Goal: Task Accomplishment & Management: Complete application form

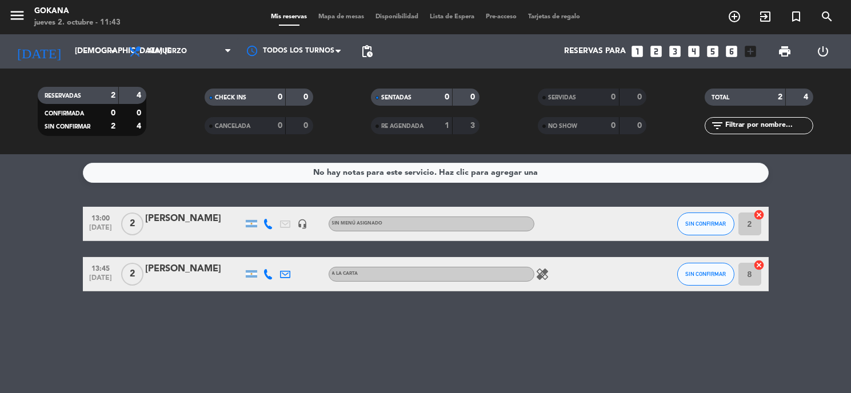
click at [547, 273] on icon "healing" at bounding box center [543, 275] width 14 height 14
click at [652, 51] on icon "looks_two" at bounding box center [656, 51] width 15 height 15
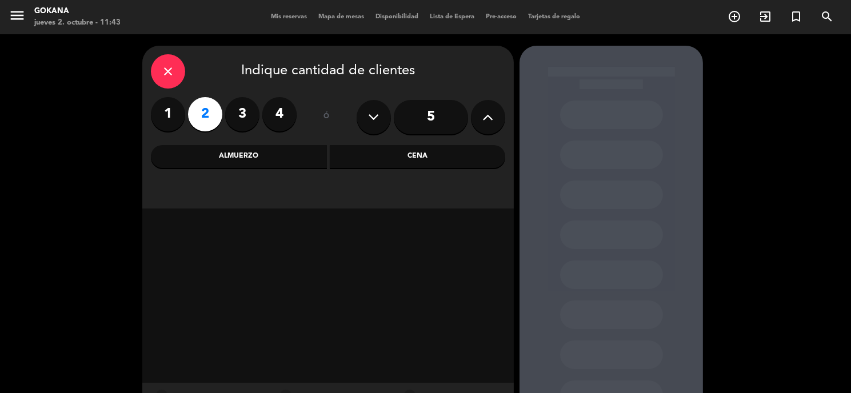
click at [244, 163] on div "Almuerzo" at bounding box center [239, 156] width 176 height 23
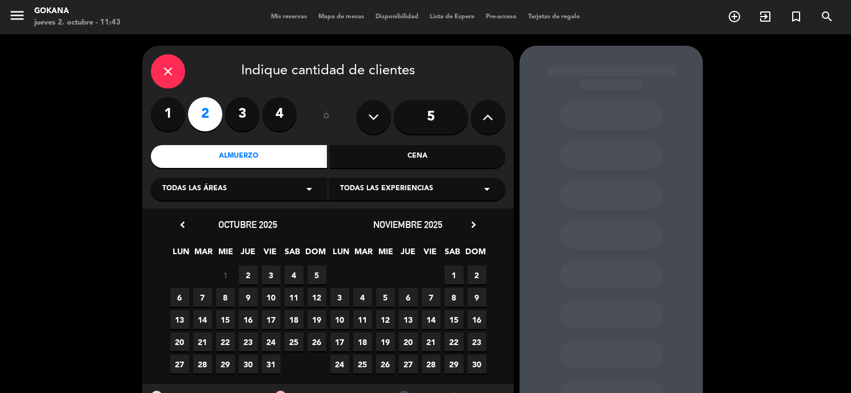
click at [246, 269] on span "2" at bounding box center [248, 275] width 19 height 19
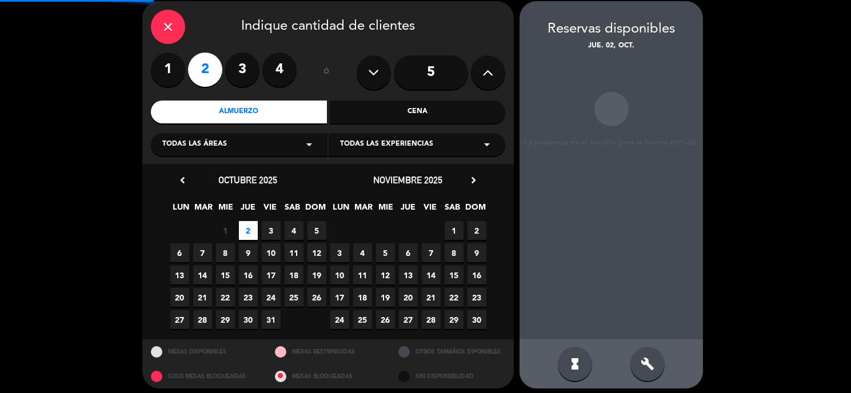
scroll to position [45, 0]
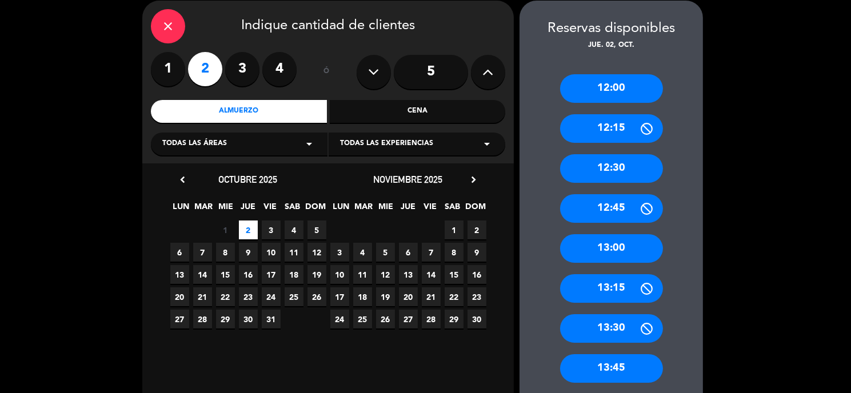
click at [624, 250] on div "13:00" at bounding box center [611, 248] width 103 height 29
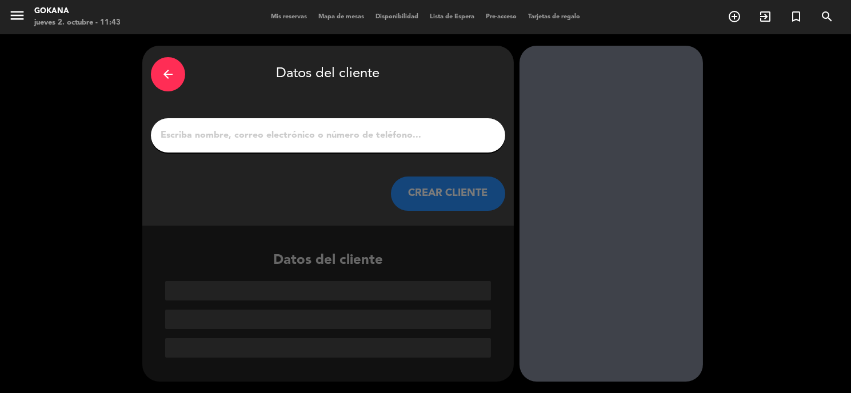
click at [344, 143] on input "1" at bounding box center [328, 136] width 337 height 16
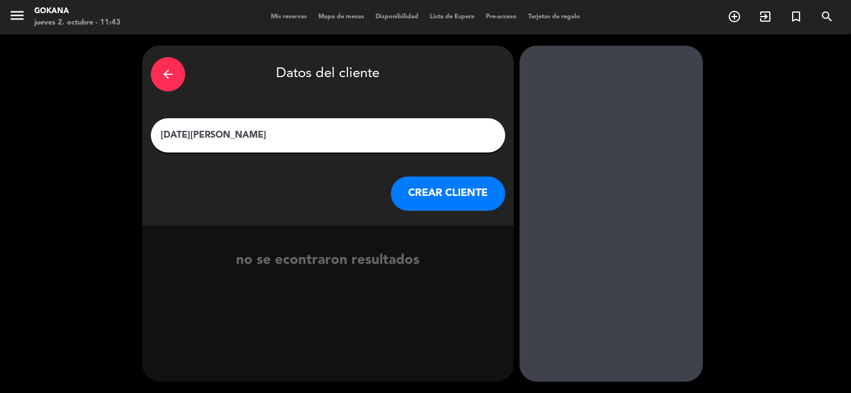
type input "[DATE][PERSON_NAME]"
click at [421, 209] on button "CREAR CLIENTE" at bounding box center [448, 194] width 114 height 34
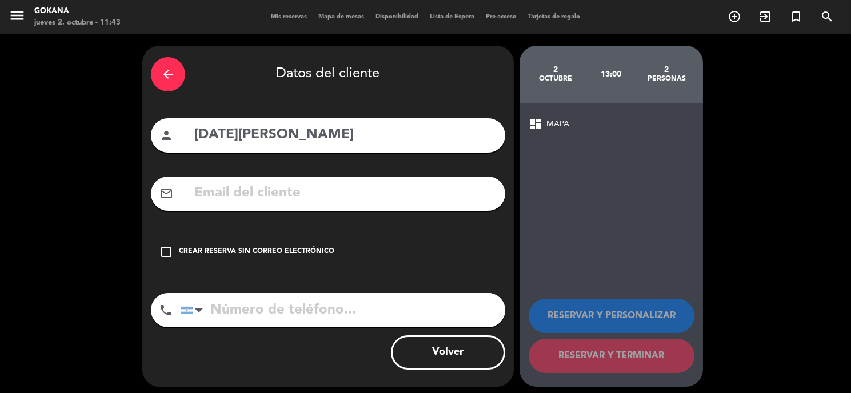
click at [277, 314] on input "tel" at bounding box center [343, 310] width 325 height 34
click at [305, 313] on input "tel" at bounding box center [343, 310] width 325 height 34
paste input "[PHONE_NUMBER]"
type input "[PHONE_NUMBER]"
click at [338, 198] on input "text" at bounding box center [345, 193] width 304 height 23
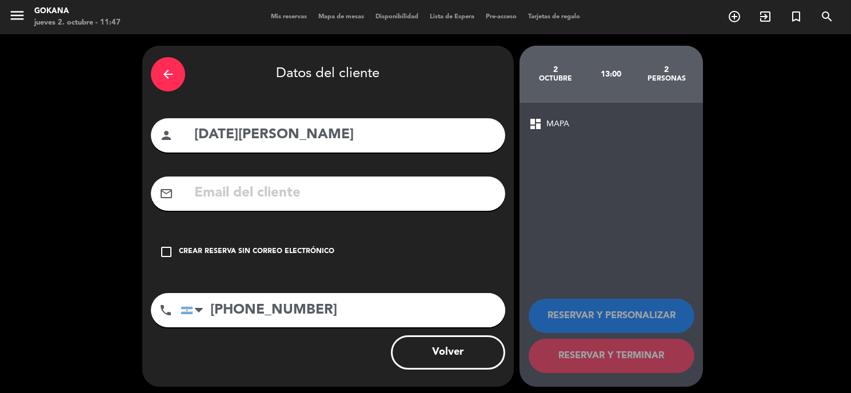
click at [442, 188] on input "text" at bounding box center [345, 193] width 304 height 23
paste input "[EMAIL_ADDRESS][DOMAIN_NAME]"
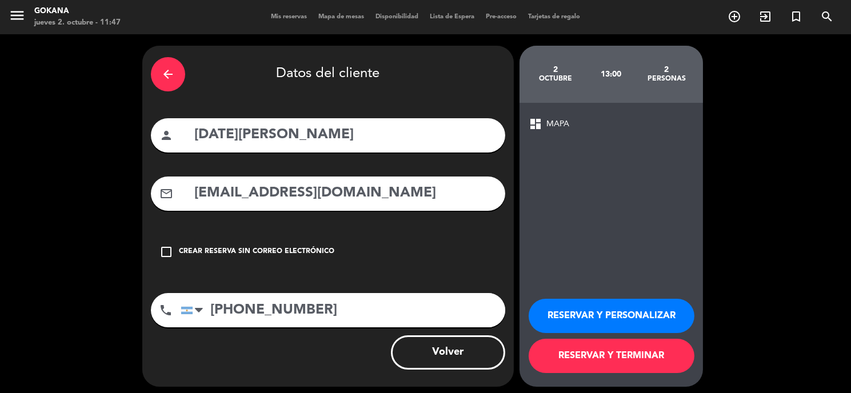
type input "[EMAIL_ADDRESS][DOMAIN_NAME]"
click at [582, 357] on button "RESERVAR Y TERMINAR" at bounding box center [612, 356] width 166 height 34
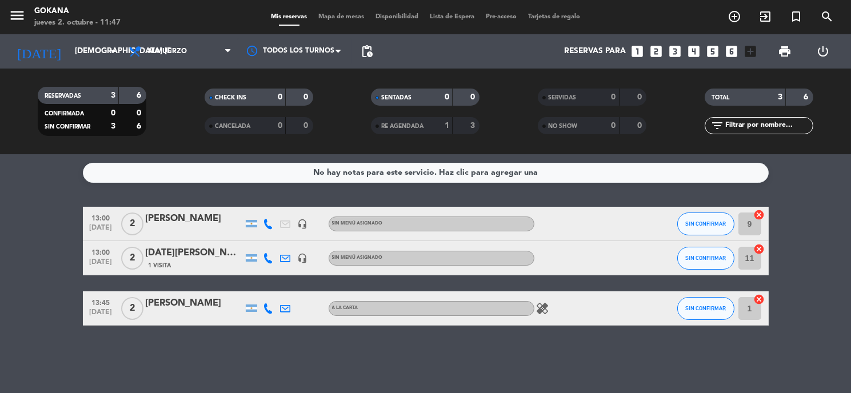
click at [674, 54] on icon "looks_3" at bounding box center [675, 51] width 15 height 15
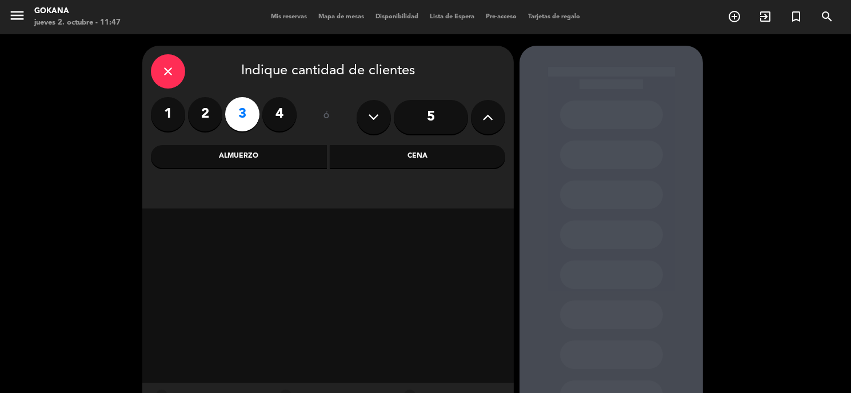
click at [275, 162] on div "Almuerzo" at bounding box center [239, 156] width 176 height 23
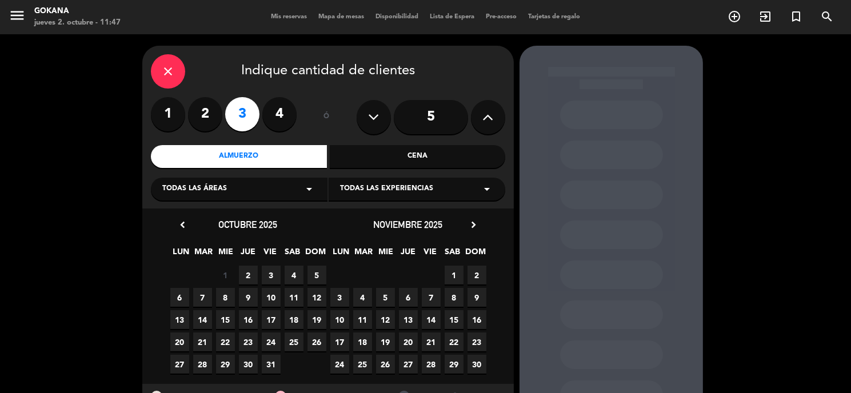
click at [252, 280] on span "2" at bounding box center [248, 275] width 19 height 19
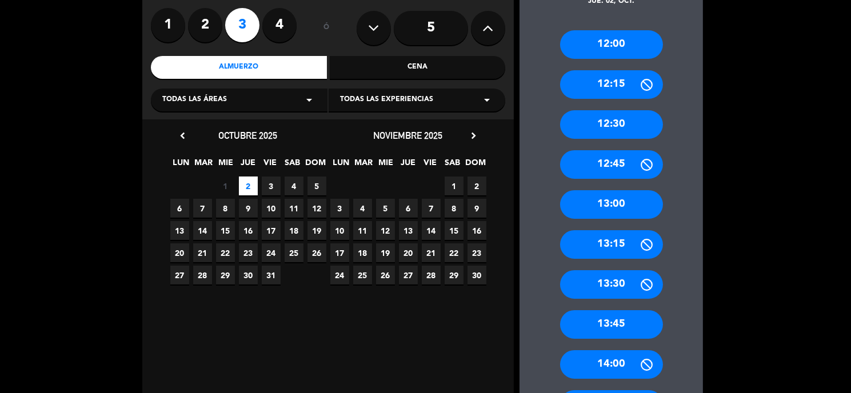
scroll to position [109, 0]
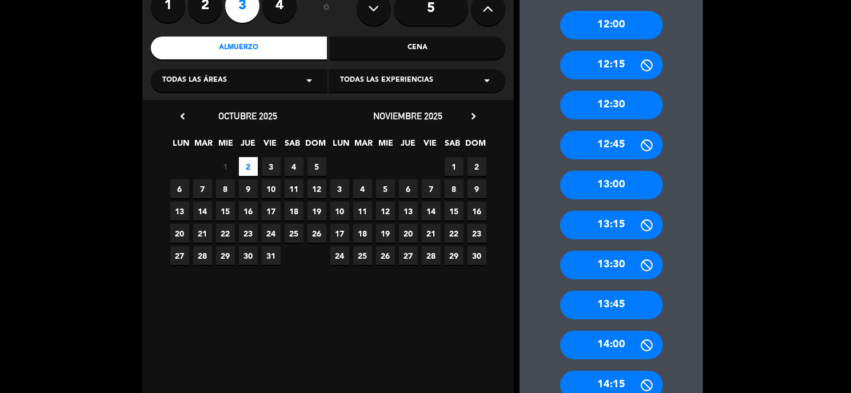
click at [623, 191] on div "13:00" at bounding box center [611, 185] width 103 height 29
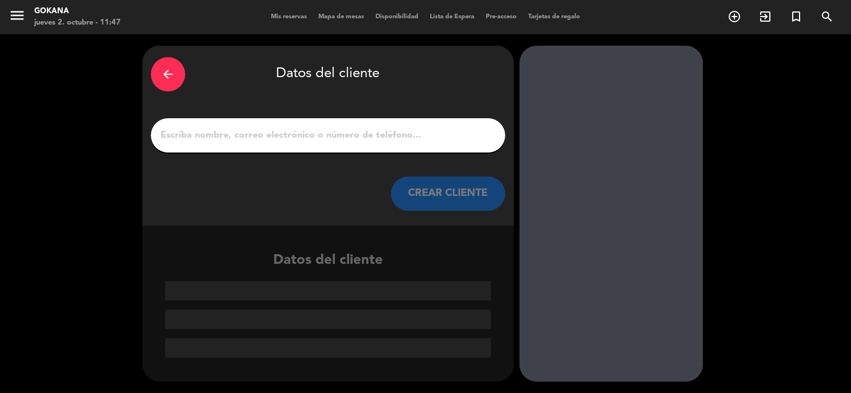
scroll to position [0, 0]
click at [424, 138] on input "1" at bounding box center [328, 136] width 337 height 16
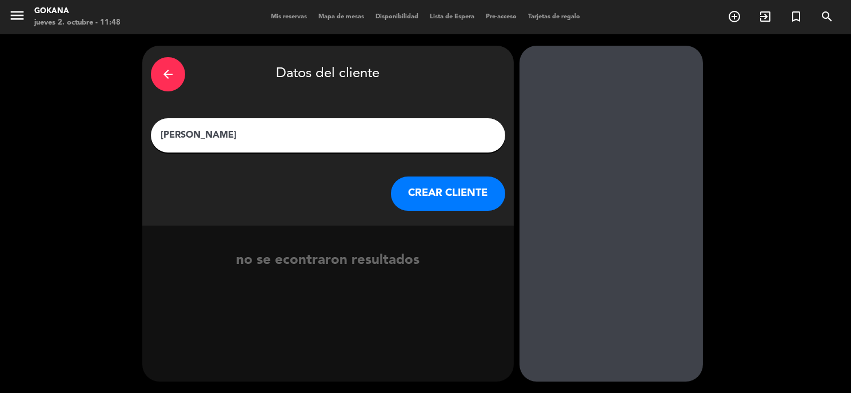
type input "[PERSON_NAME]"
click at [464, 186] on button "CREAR CLIENTE" at bounding box center [448, 194] width 114 height 34
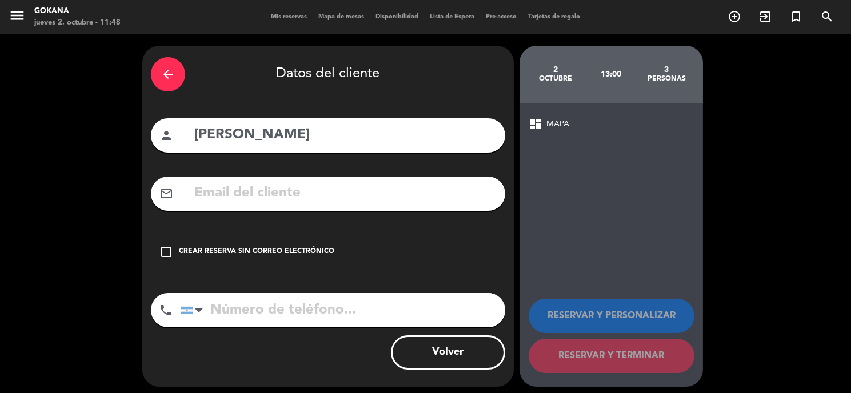
click at [335, 294] on input "tel" at bounding box center [343, 310] width 325 height 34
type input "1169723388"
click at [299, 252] on div "Crear reserva sin correo electrónico" at bounding box center [257, 251] width 156 height 11
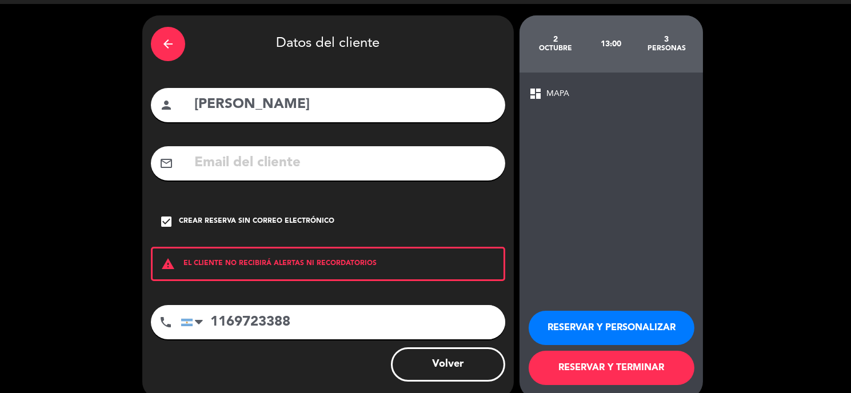
scroll to position [47, 0]
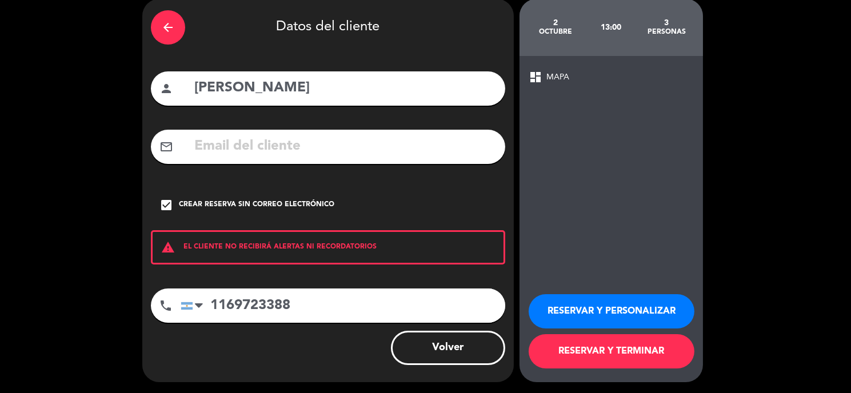
click at [601, 355] on button "RESERVAR Y TERMINAR" at bounding box center [612, 351] width 166 height 34
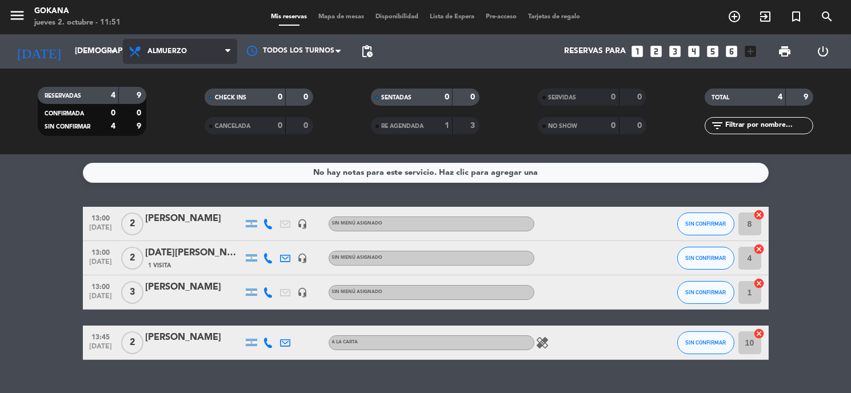
click at [218, 49] on span "Almuerzo" at bounding box center [180, 51] width 114 height 25
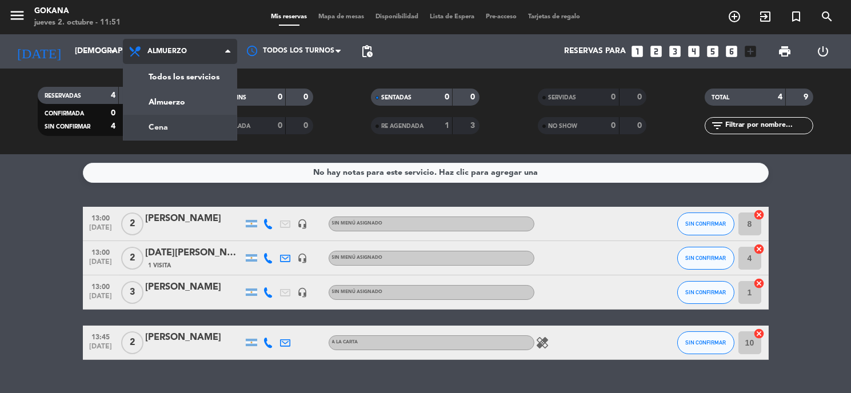
click at [183, 122] on div "menu GOKANA jueves 2. octubre - 11:51 Mis reservas Mapa de mesas Disponibilidad…" at bounding box center [425, 77] width 851 height 154
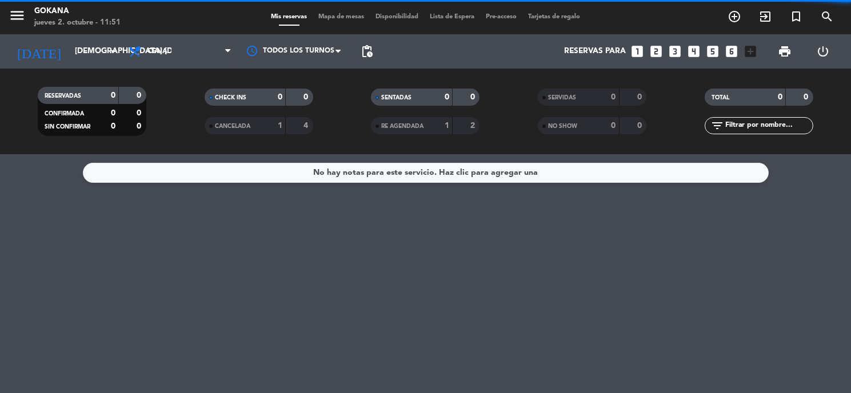
click at [205, 49] on span "Cena" at bounding box center [180, 51] width 114 height 25
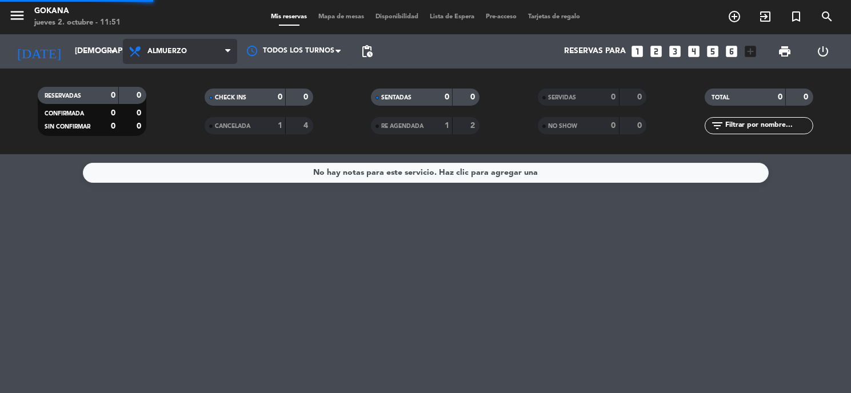
click at [194, 98] on div "menu GOKANA jueves 2. octubre - 11:51 Mis reservas Mapa de mesas Disponibilidad…" at bounding box center [425, 77] width 851 height 154
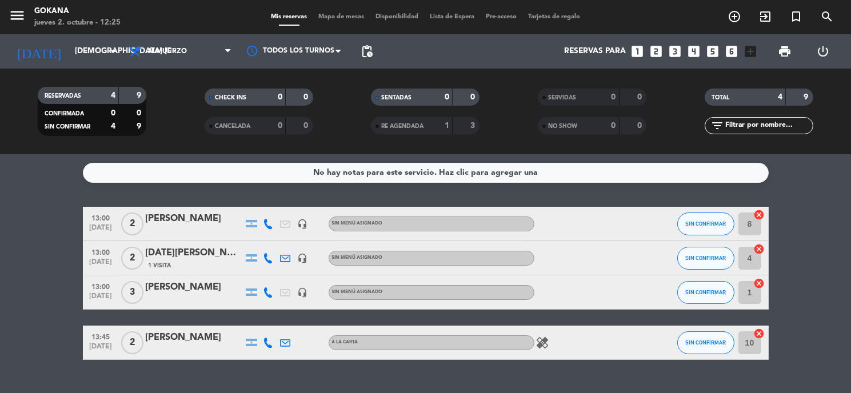
click at [651, 50] on icon "looks_two" at bounding box center [656, 51] width 15 height 15
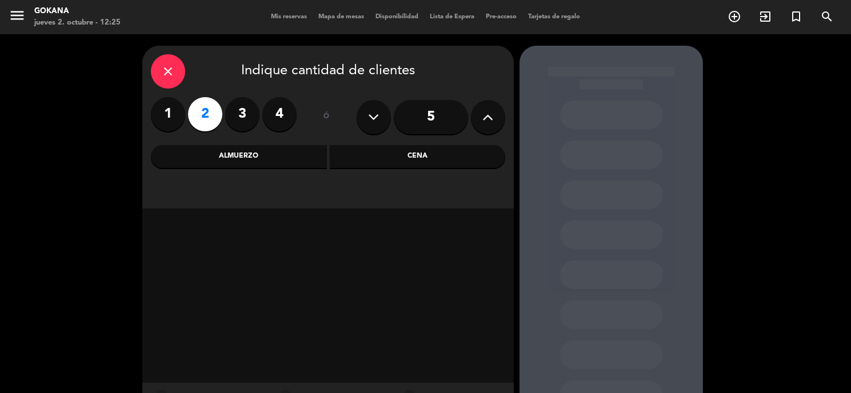
click at [236, 145] on div "Almuerzo" at bounding box center [239, 156] width 176 height 23
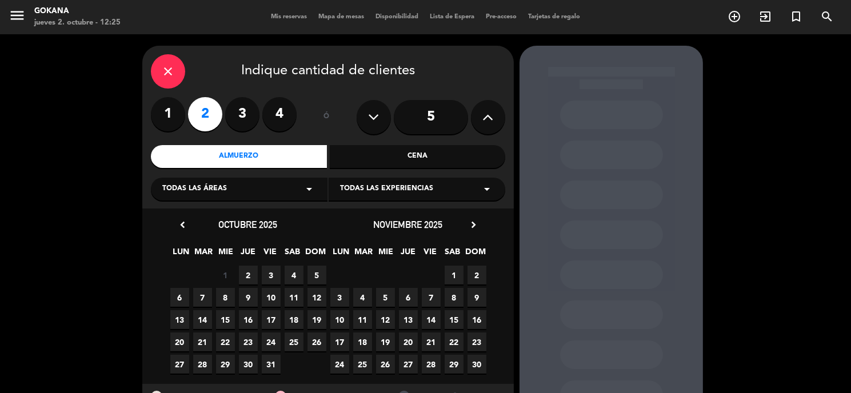
click at [245, 269] on span "2" at bounding box center [248, 275] width 19 height 19
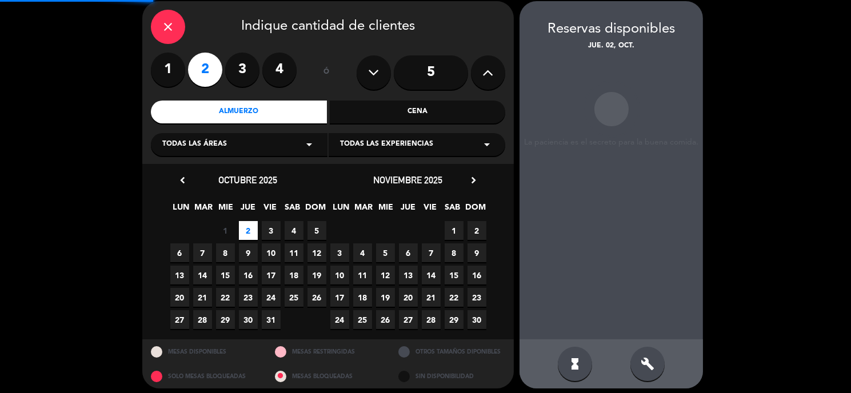
scroll to position [45, 0]
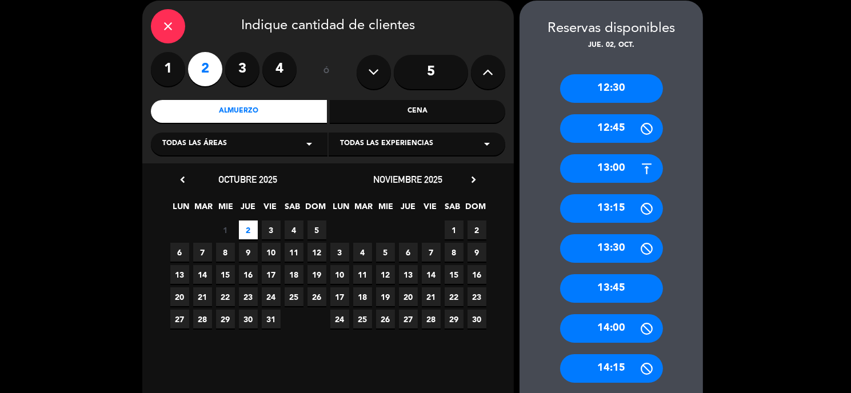
click at [630, 173] on div "13:00" at bounding box center [611, 168] width 103 height 29
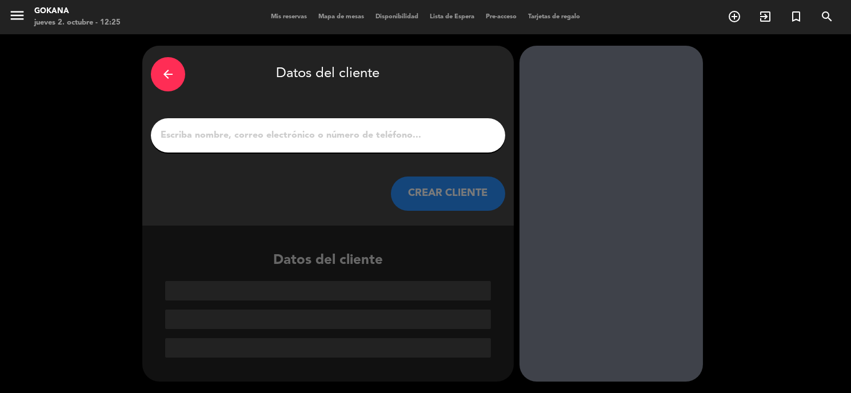
click at [441, 140] on input "1" at bounding box center [328, 136] width 337 height 16
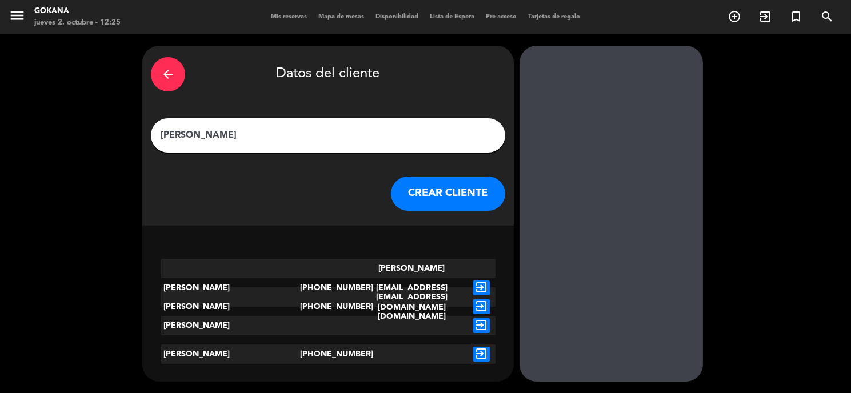
type input "[PERSON_NAME]"
click at [483, 326] on icon "exit_to_app" at bounding box center [481, 325] width 17 height 15
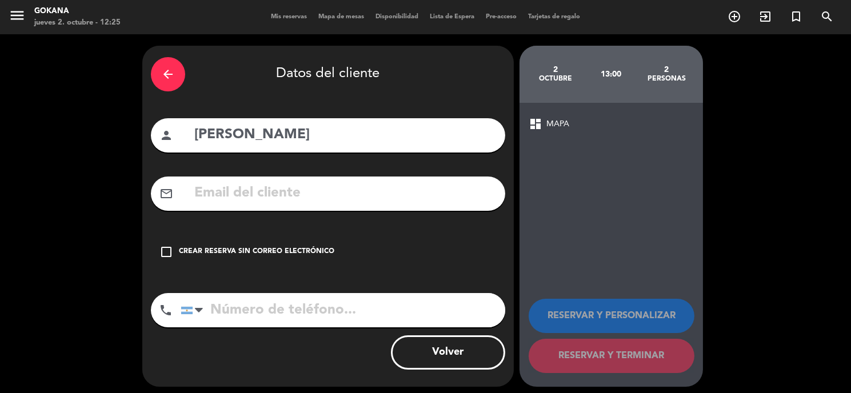
click at [257, 252] on div "Crear reserva sin correo electrónico" at bounding box center [257, 251] width 156 height 11
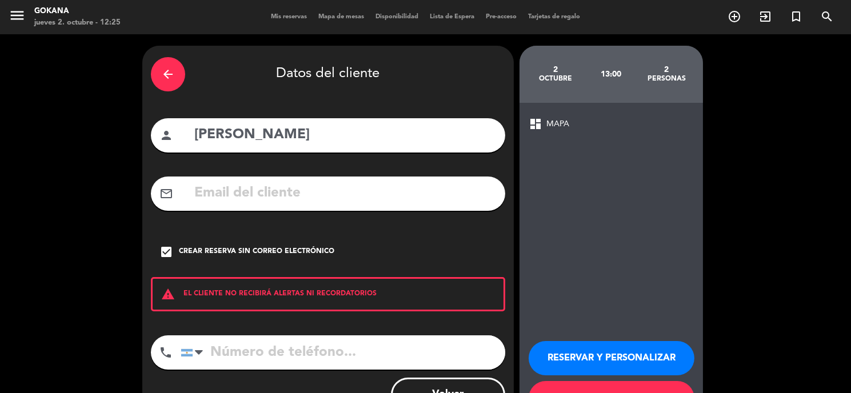
scroll to position [47, 0]
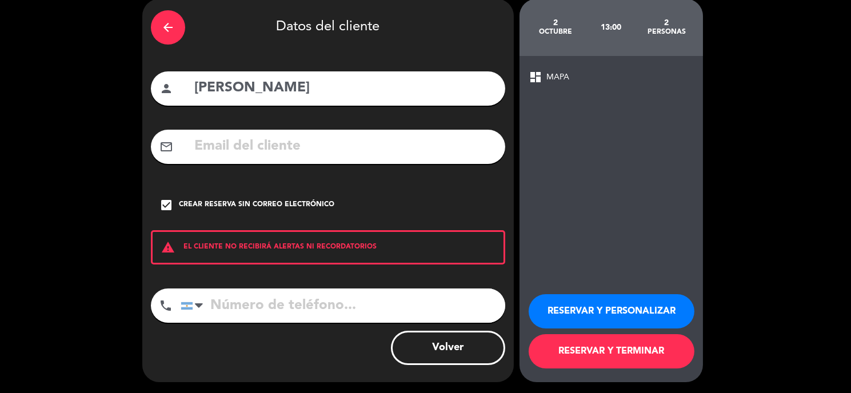
click at [307, 300] on input "tel" at bounding box center [343, 306] width 325 height 34
paste input "[PHONE_NUMBER]"
type input "[PHONE_NUMBER]"
click at [612, 359] on button "RESERVAR Y TERMINAR" at bounding box center [612, 351] width 166 height 34
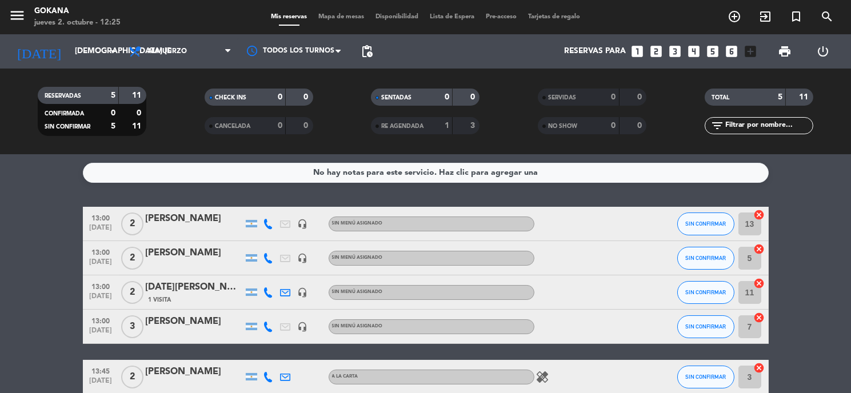
click at [209, 37] on div "Todos los servicios Almuerzo Cena Almuerzo Todos los servicios Almuerzo Cena" at bounding box center [180, 51] width 114 height 34
click at [688, 221] on span "SIN CONFIRMAR" at bounding box center [706, 224] width 41 height 6
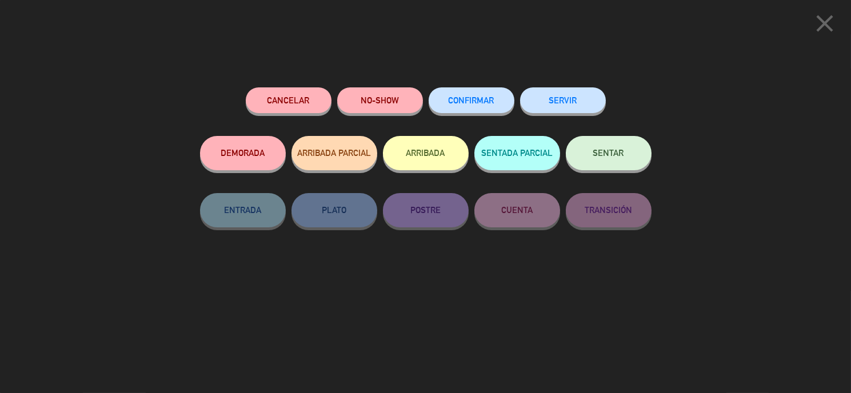
click at [596, 150] on span "SENTAR" at bounding box center [609, 153] width 31 height 10
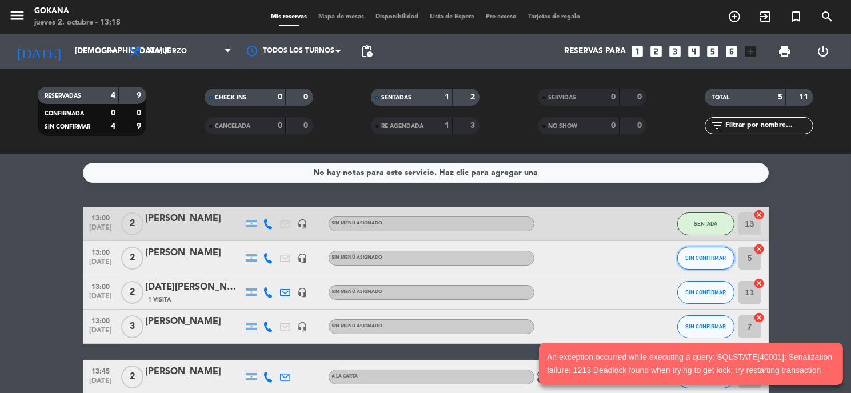
click at [704, 265] on button "SIN CONFIRMAR" at bounding box center [706, 258] width 57 height 23
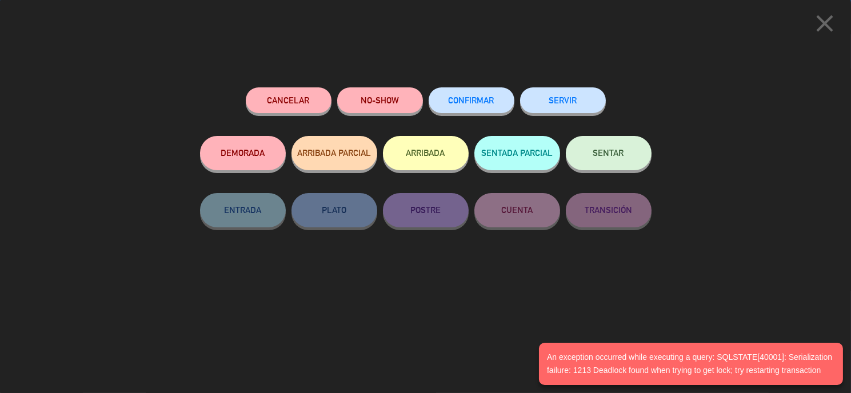
click at [613, 152] on span "SENTAR" at bounding box center [609, 153] width 31 height 10
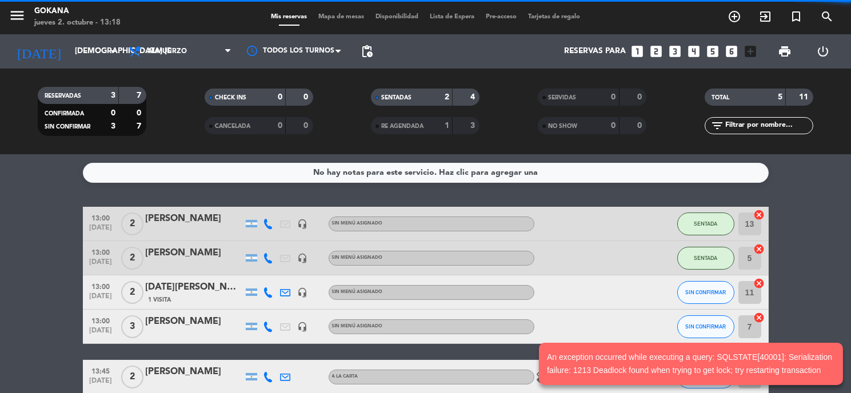
scroll to position [58, 0]
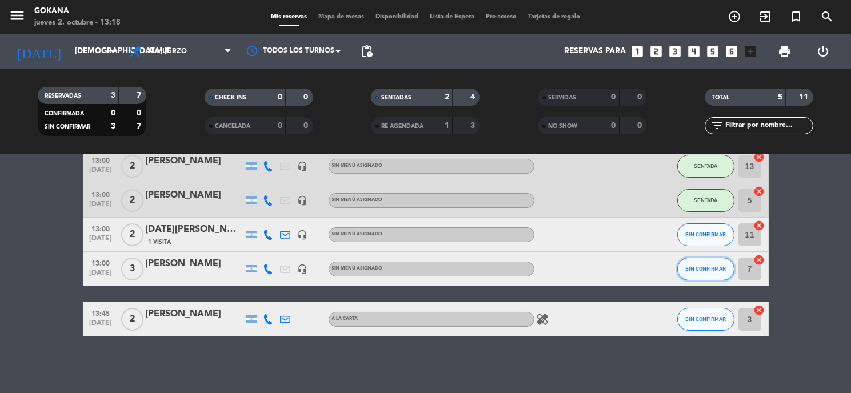
click at [686, 269] on span "SIN CONFIRMAR" at bounding box center [706, 269] width 41 height 6
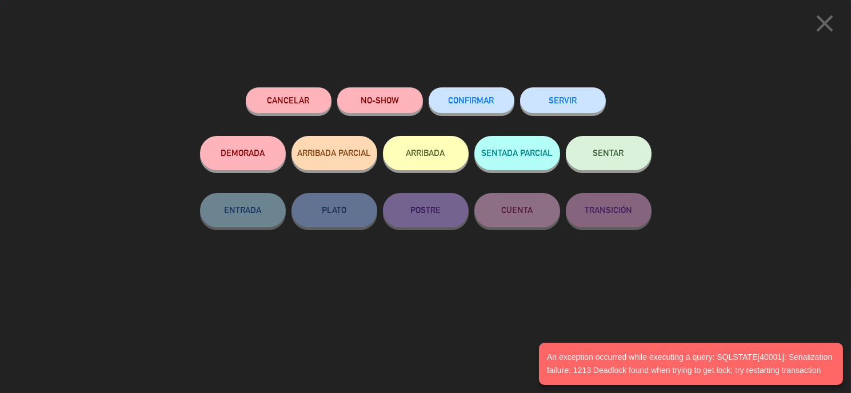
click at [616, 154] on span "SENTAR" at bounding box center [609, 153] width 31 height 10
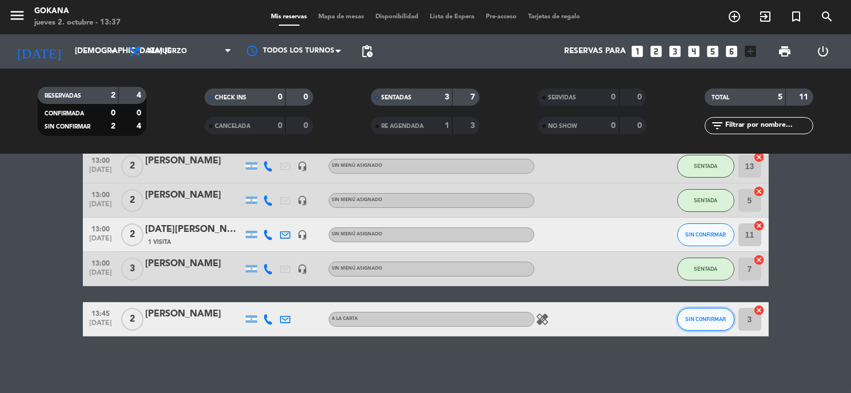
click at [678, 318] on button "SIN CONFIRMAR" at bounding box center [706, 319] width 57 height 23
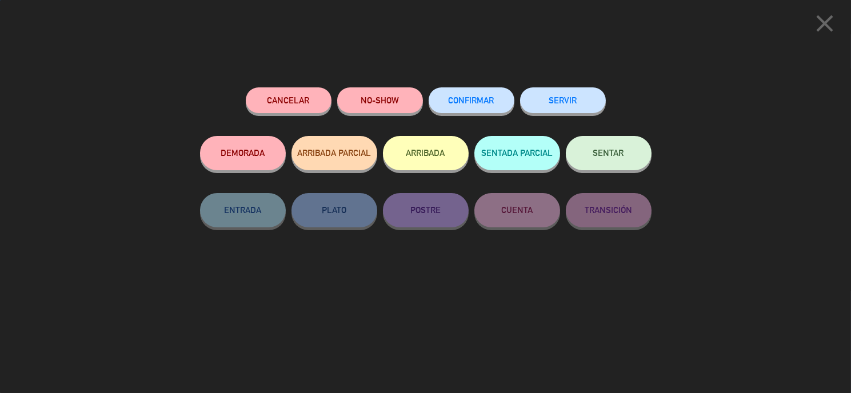
click at [614, 153] on span "SENTAR" at bounding box center [609, 153] width 31 height 10
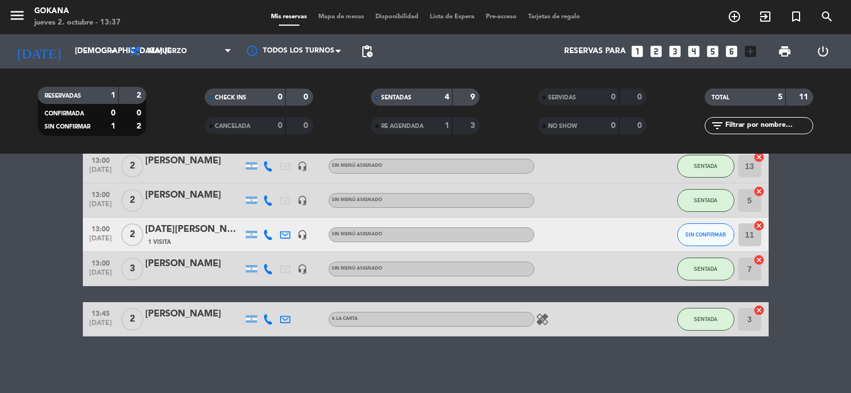
click at [267, 238] on icon at bounding box center [269, 235] width 10 height 10
click at [295, 213] on span at bounding box center [294, 215] width 9 height 9
click at [0, 245] on bookings-row "13:00 [DATE] 2 [PERSON_NAME] headset_mic Sin menú asignado SENTADA 13 cancel 13…" at bounding box center [425, 243] width 851 height 188
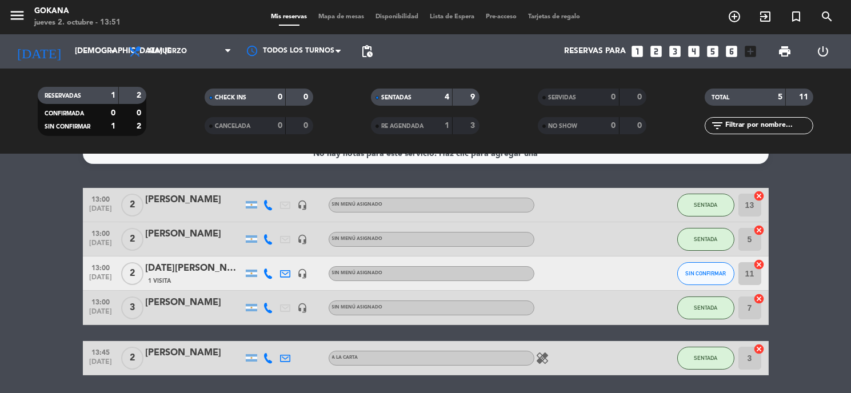
scroll to position [0, 0]
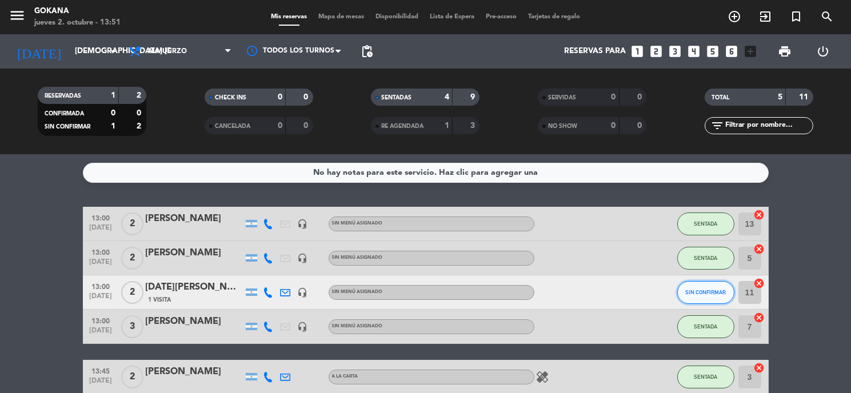
click at [695, 296] on button "SIN CONFIRMAR" at bounding box center [706, 292] width 57 height 23
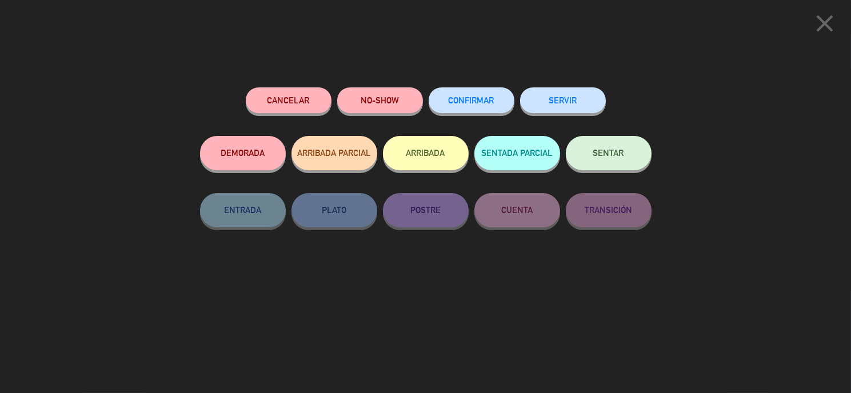
click at [598, 171] on div "SENTAR" at bounding box center [609, 164] width 86 height 57
click at [600, 166] on button "SENTAR" at bounding box center [609, 153] width 86 height 34
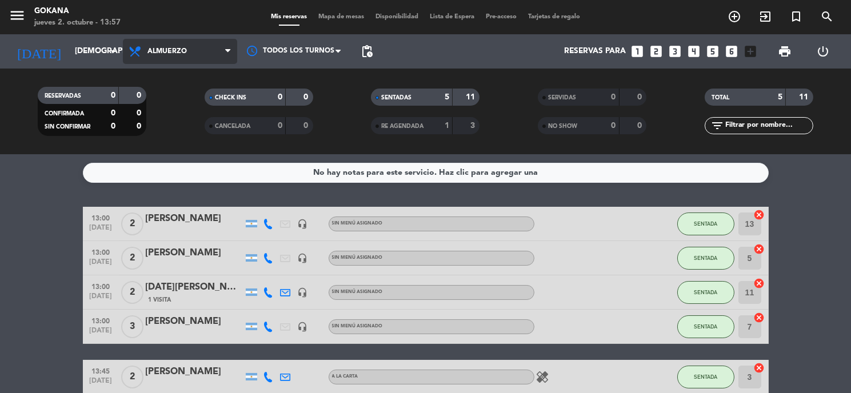
click at [200, 55] on span "Almuerzo" at bounding box center [180, 51] width 114 height 25
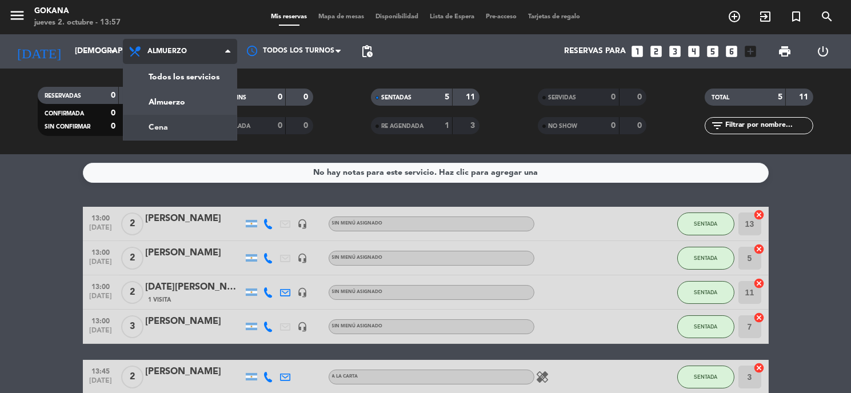
click at [186, 123] on div "menu GOKANA jueves 2. octubre - 13:57 Mis reservas Mapa de mesas Disponibilidad…" at bounding box center [425, 77] width 851 height 154
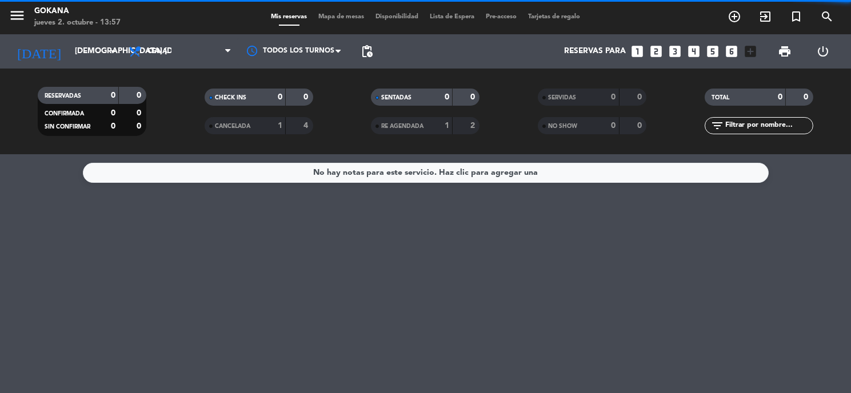
click at [199, 46] on span "Cena" at bounding box center [180, 51] width 114 height 25
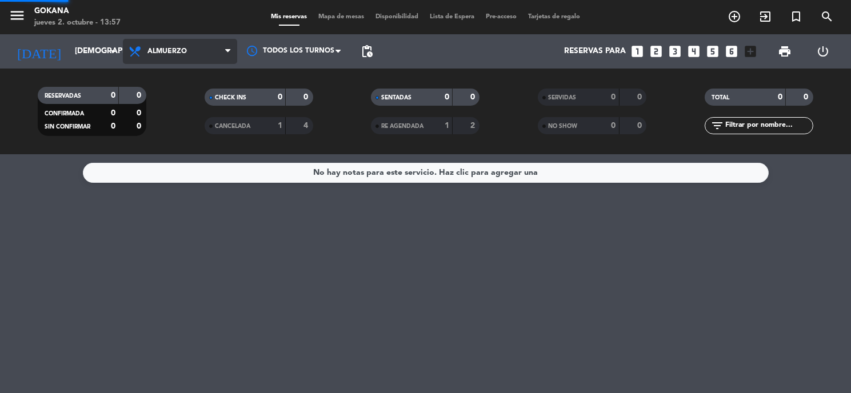
click at [186, 91] on div "menu GOKANA jueves 2. octubre - 13:57 Mis reservas Mapa de mesas Disponibilidad…" at bounding box center [425, 77] width 851 height 154
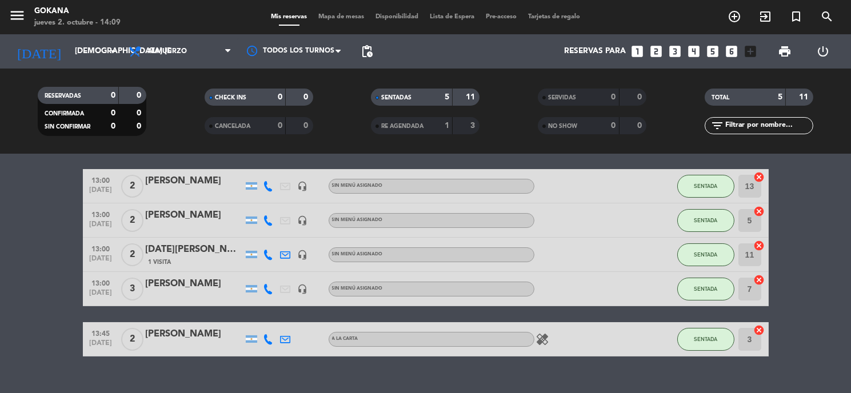
scroll to position [58, 0]
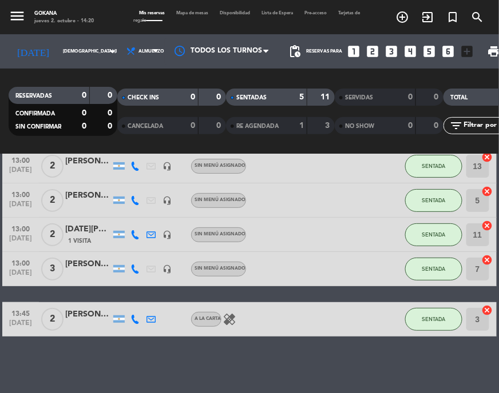
click at [463, 359] on div "No hay notas para este servicio. Haz clic para agregar una 13:00 [DATE] 2 [PERS…" at bounding box center [249, 273] width 499 height 239
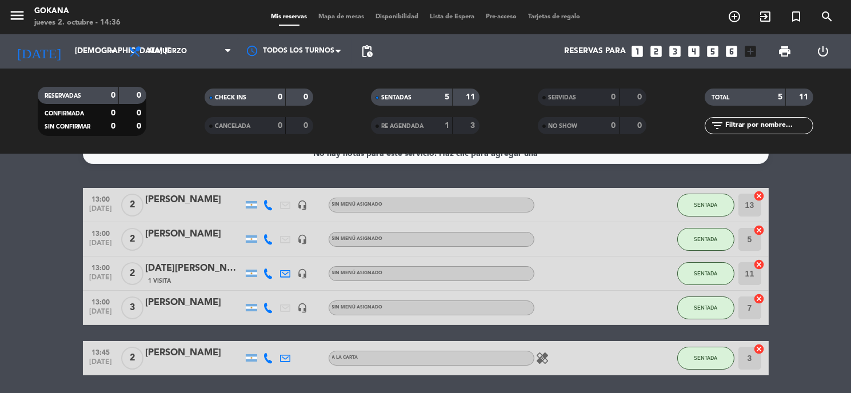
scroll to position [0, 0]
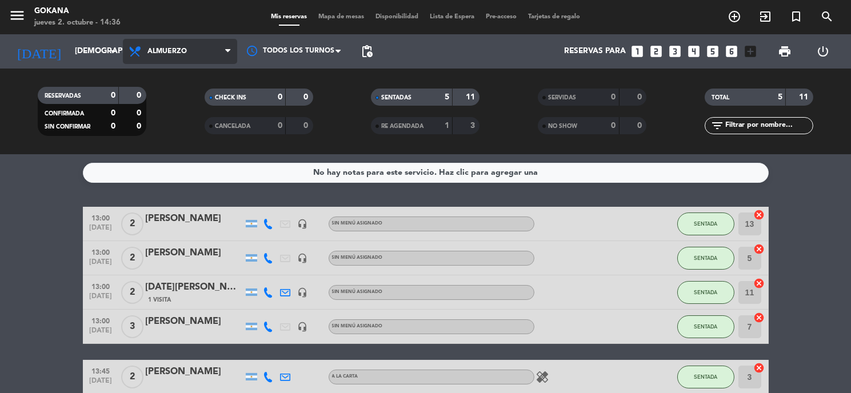
click at [200, 53] on span "Almuerzo" at bounding box center [180, 51] width 114 height 25
click at [197, 129] on div "menu GOKANA jueves 2. octubre - 14:36 Mis reservas Mapa de mesas Disponibilidad…" at bounding box center [425, 77] width 851 height 154
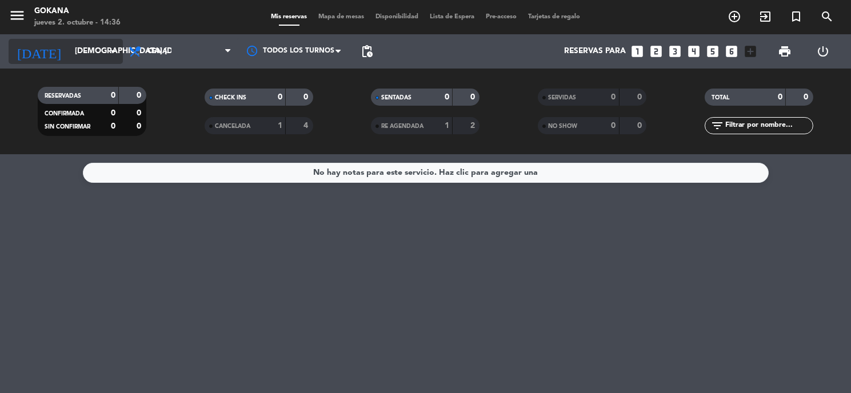
click at [115, 54] on icon "arrow_drop_down" at bounding box center [113, 52] width 14 height 14
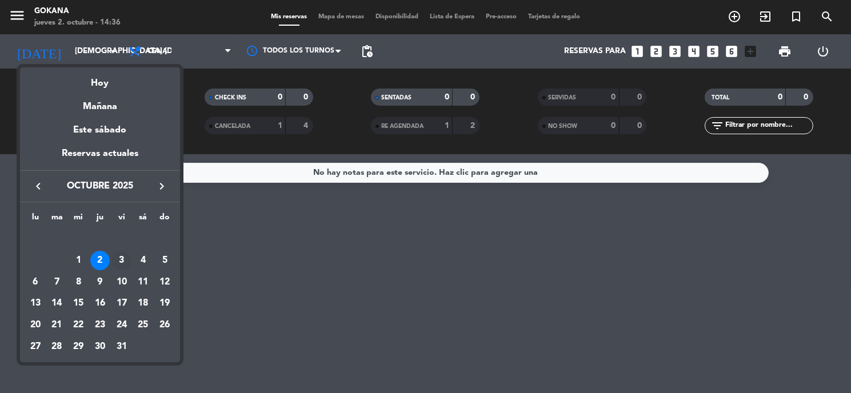
click at [119, 259] on div "3" at bounding box center [121, 260] width 19 height 19
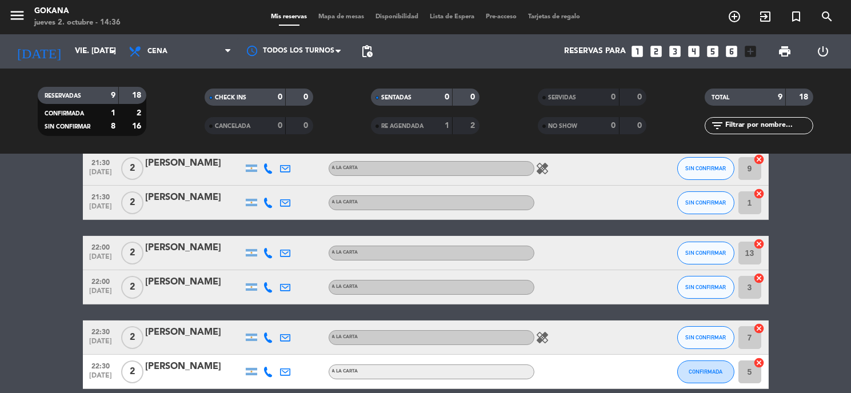
scroll to position [243, 0]
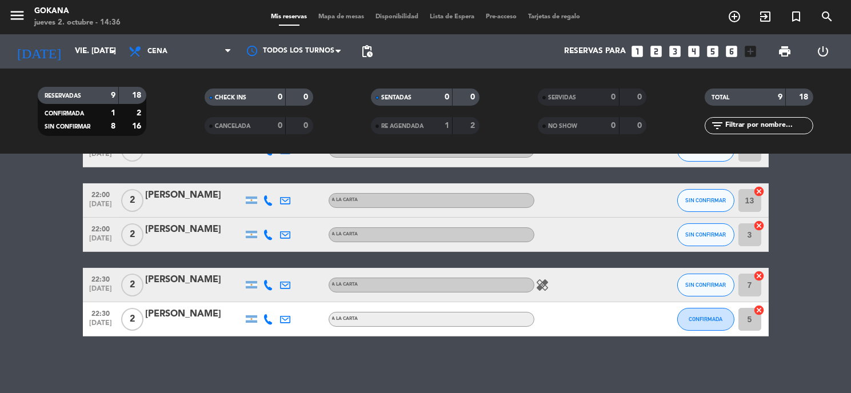
click at [545, 289] on icon "healing" at bounding box center [543, 285] width 14 height 14
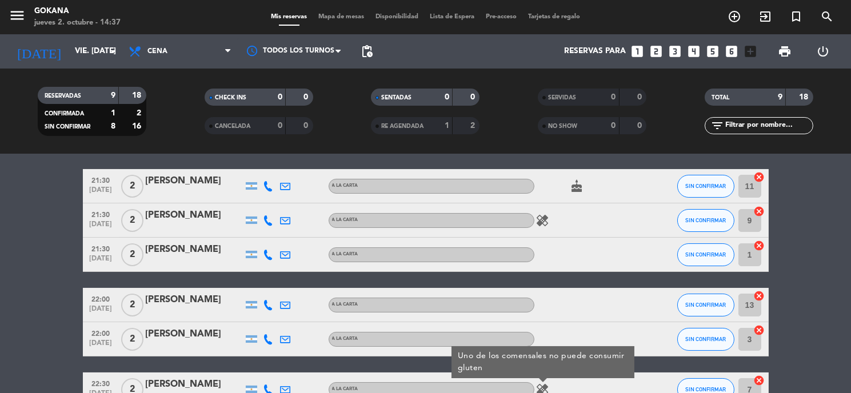
scroll to position [116, 0]
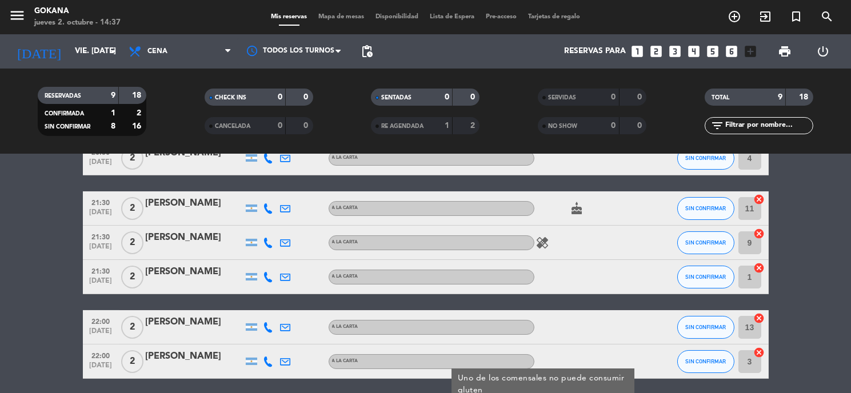
click at [540, 244] on icon "healing" at bounding box center [543, 243] width 14 height 14
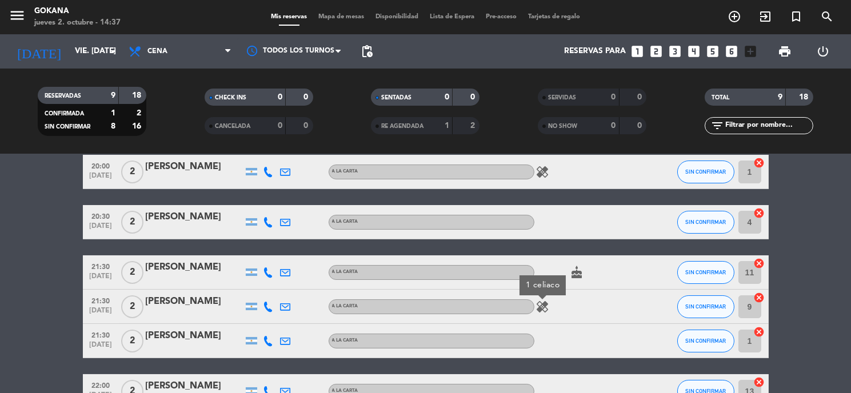
scroll to position [0, 0]
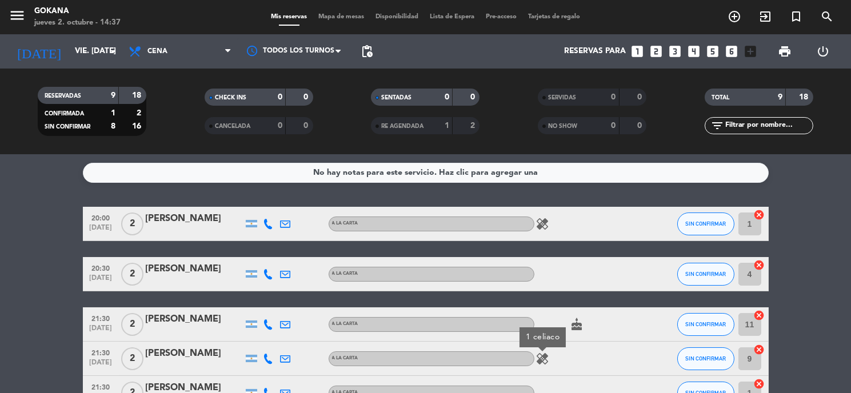
click at [543, 224] on icon "healing" at bounding box center [543, 224] width 14 height 14
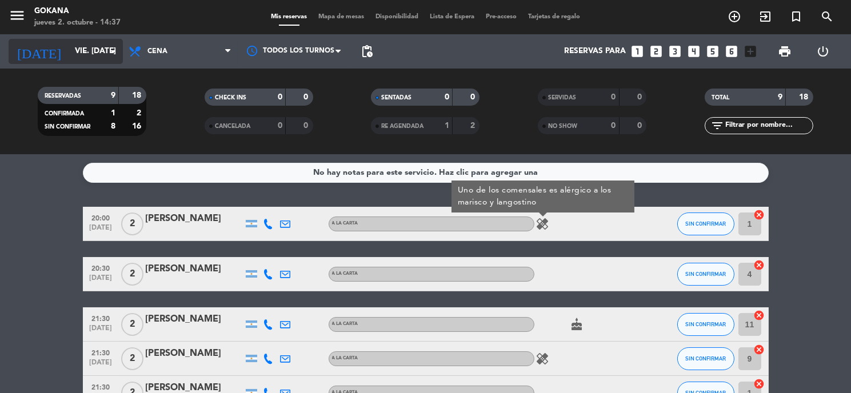
click at [112, 50] on icon "arrow_drop_down" at bounding box center [113, 52] width 14 height 14
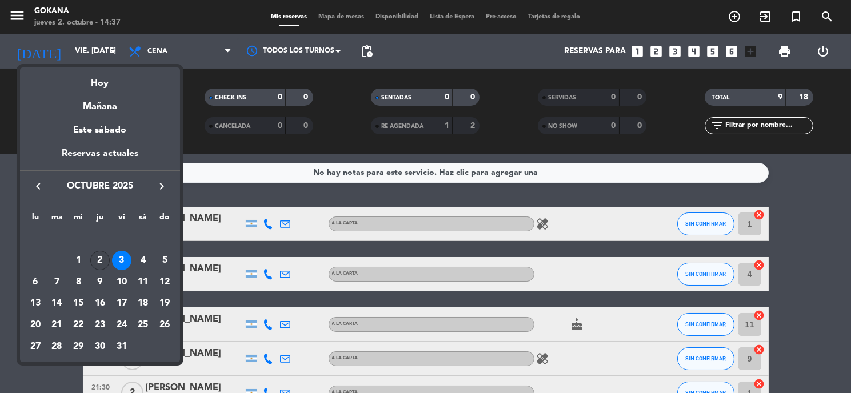
click at [103, 256] on div "2" at bounding box center [99, 260] width 19 height 19
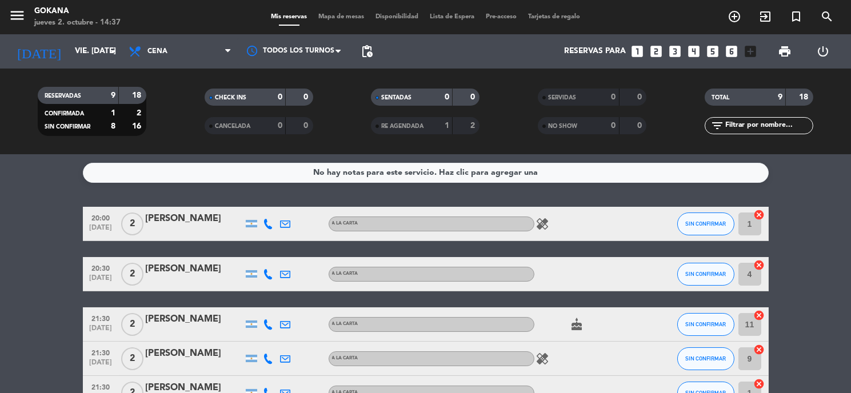
type input "[DEMOGRAPHIC_DATA] [DATE]"
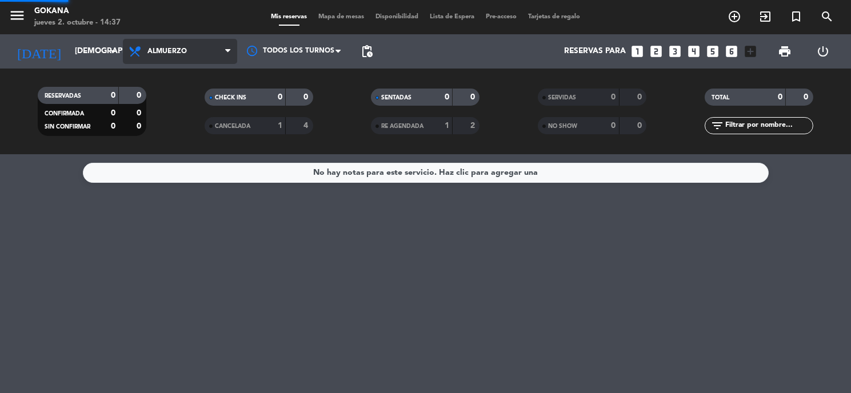
click at [213, 98] on div "menu GOKANA jueves 2. octubre - 14:37 Mis reservas Mapa de mesas Disponibilidad…" at bounding box center [425, 77] width 851 height 154
